Goal: Task Accomplishment & Management: Manage account settings

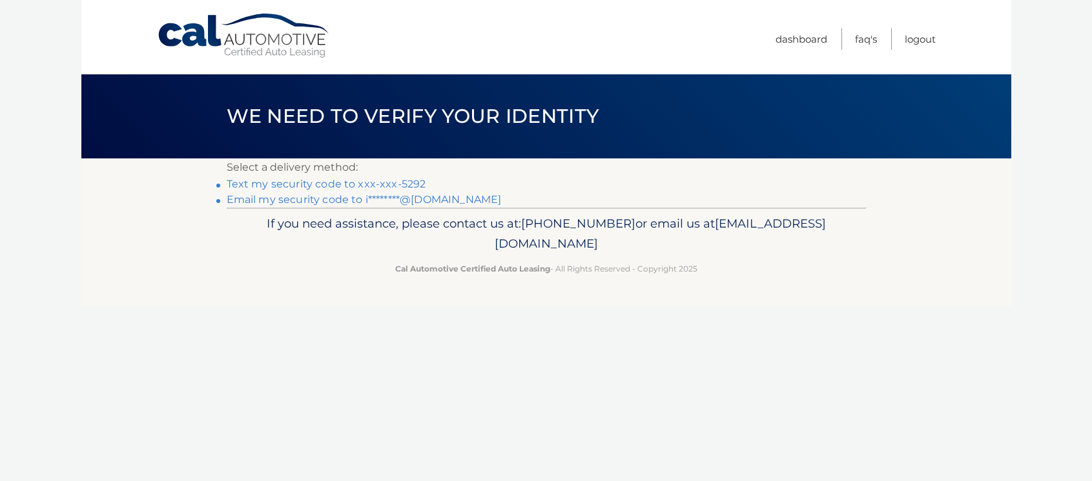
click at [300, 181] on link "Text my security code to xxx-xxx-5292" at bounding box center [327, 184] width 200 height 12
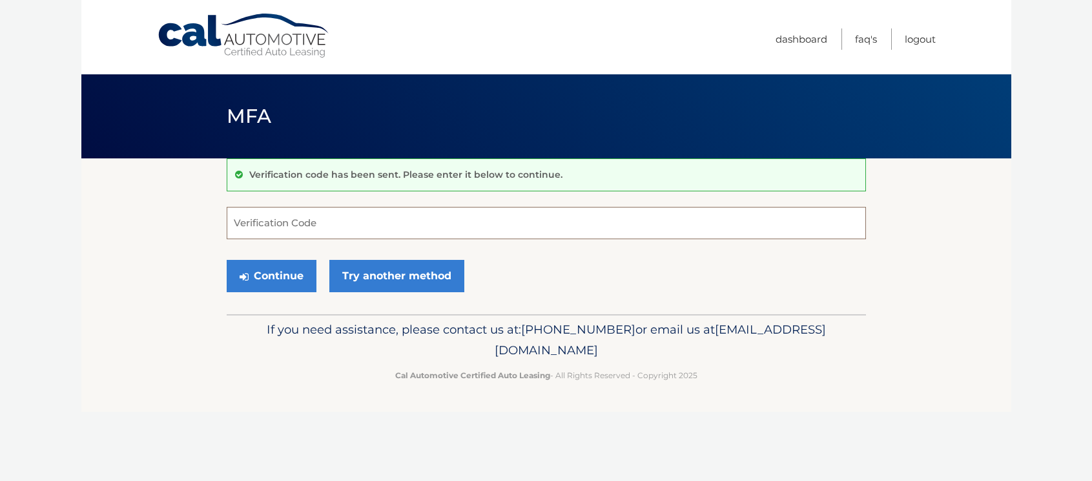
click at [295, 219] on input "Verification Code" at bounding box center [546, 223] width 639 height 32
type input "267134"
click at [278, 274] on button "Continue" at bounding box center [272, 276] width 90 height 32
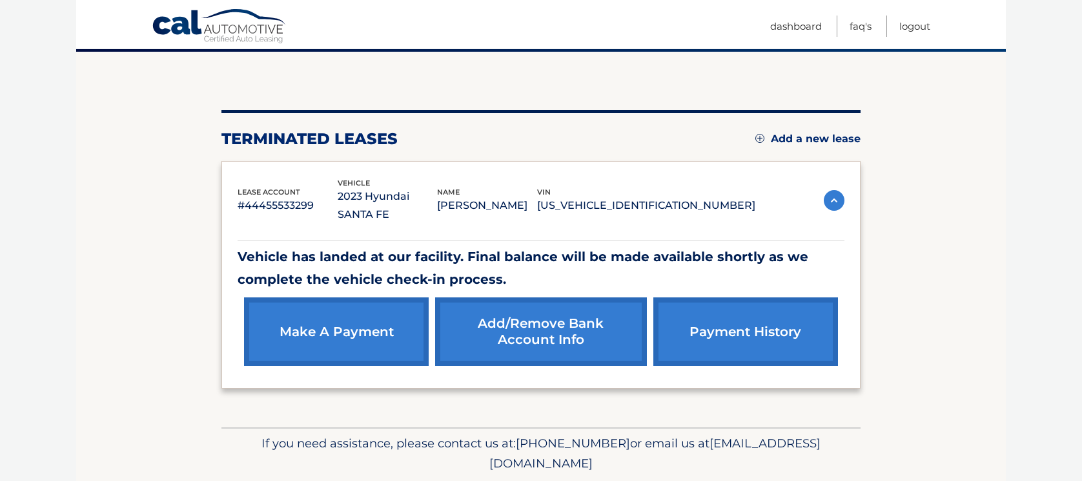
scroll to position [129, 0]
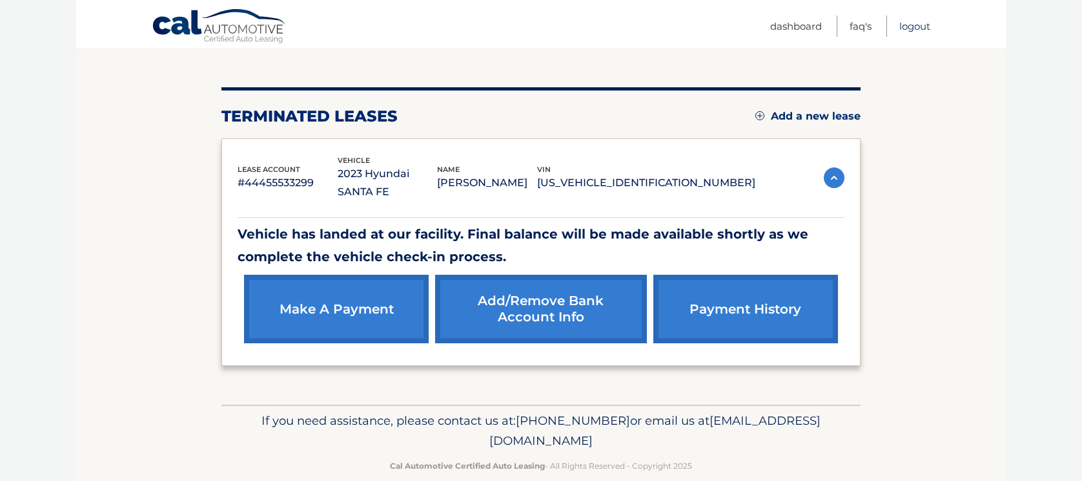
click at [914, 25] on link "Logout" at bounding box center [915, 26] width 31 height 21
